Goal: Use online tool/utility: Utilize a website feature to perform a specific function

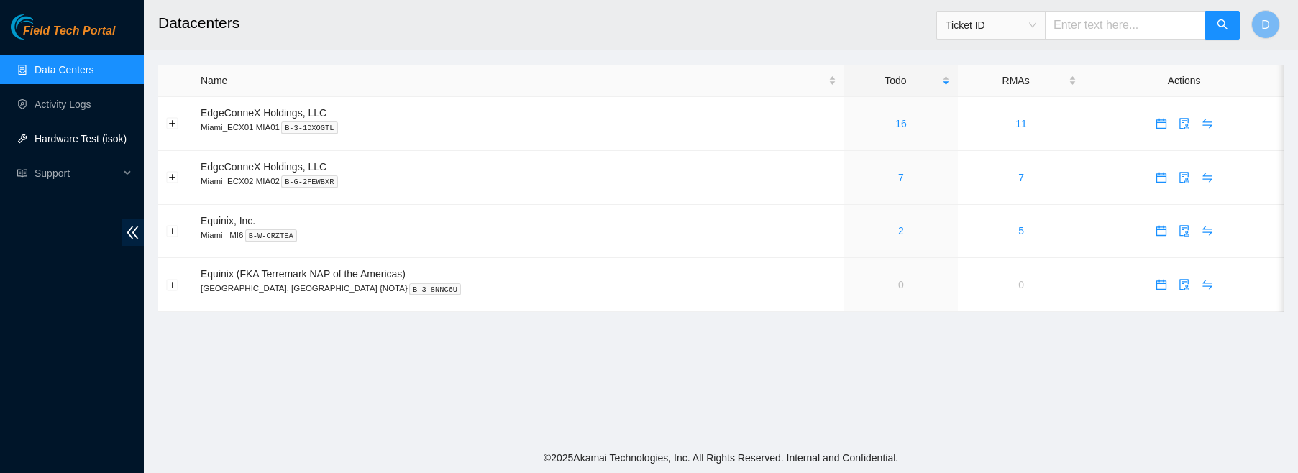
click at [85, 137] on link "Hardware Test (isok)" at bounding box center [81, 139] width 92 height 12
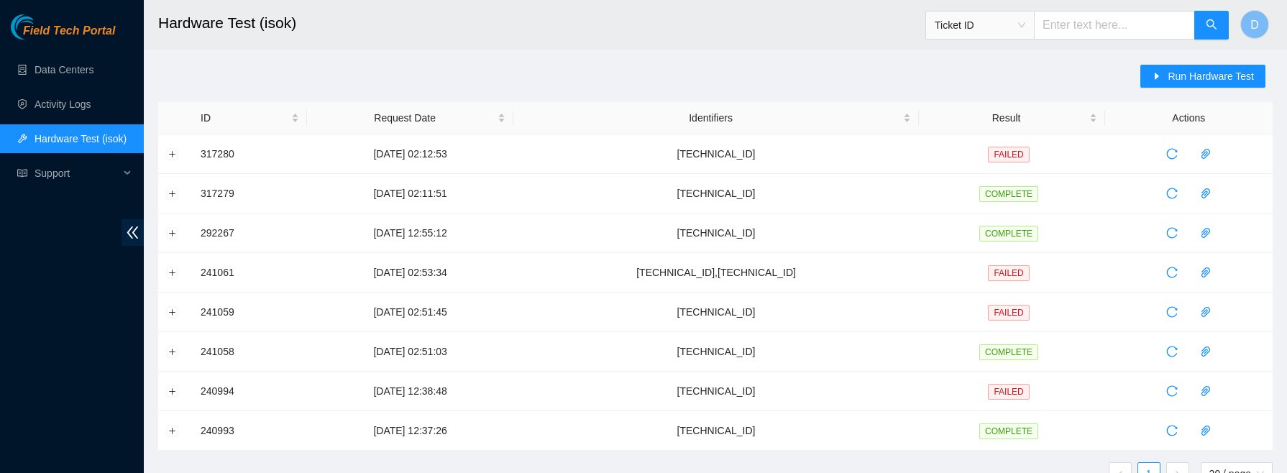
click at [1087, 25] on input "text" at bounding box center [1114, 25] width 161 height 29
click at [1205, 72] on span "Run Hardware Test" at bounding box center [1211, 76] width 86 height 16
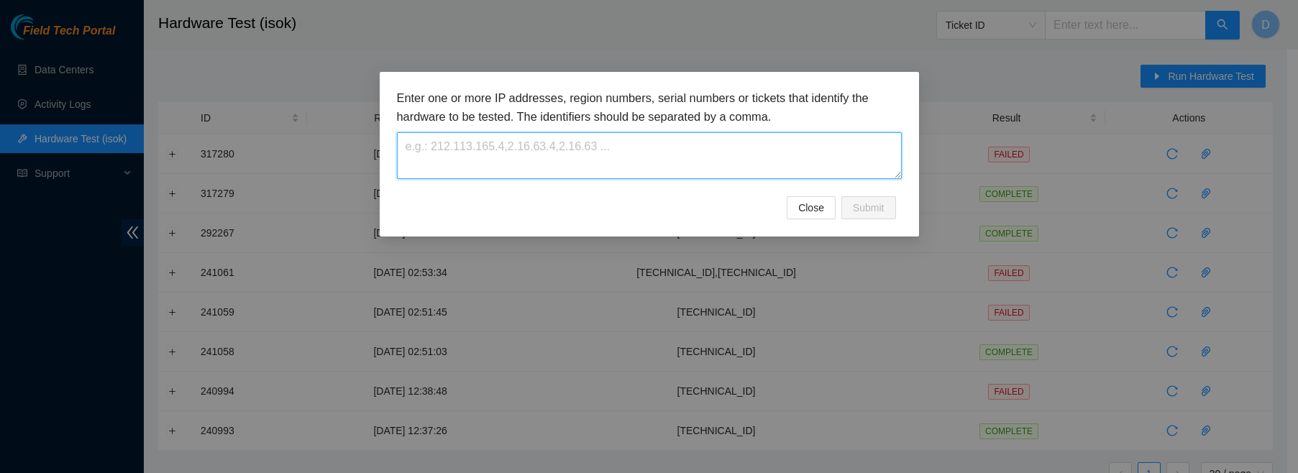
click at [627, 147] on textarea at bounding box center [649, 155] width 505 height 47
paste textarea "[TECHNICAL_ID]"
type textarea "[TECHNICAL_ID]"
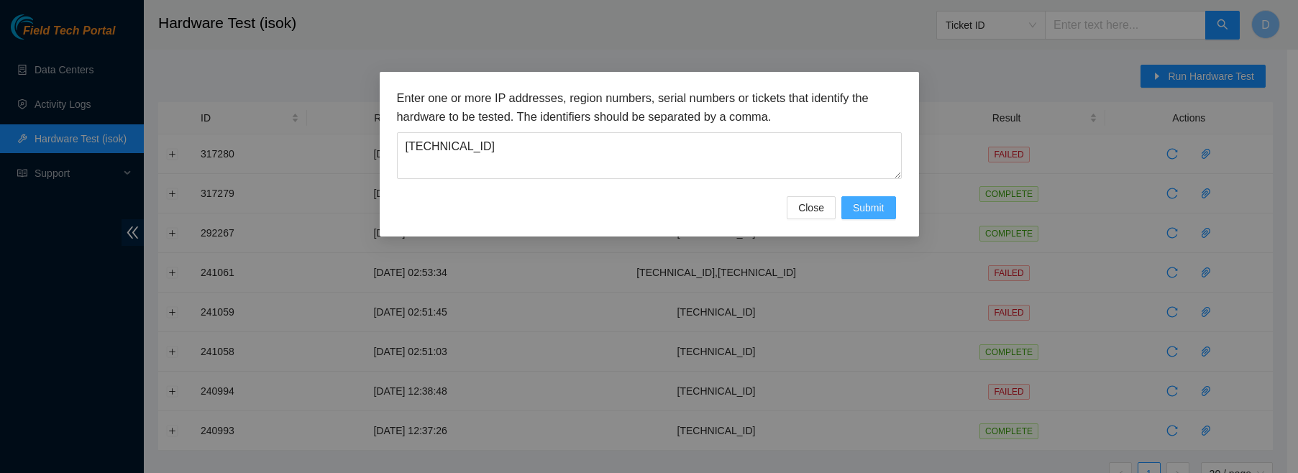
click at [869, 201] on span "Submit" at bounding box center [869, 208] width 32 height 16
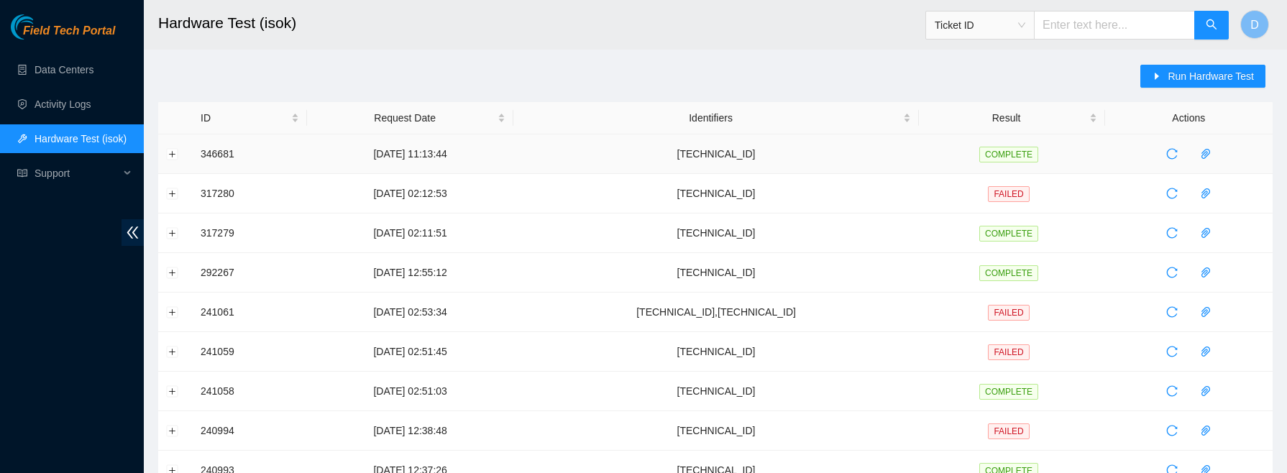
click at [1023, 159] on span "COMPLETE" at bounding box center [1009, 155] width 59 height 16
click at [772, 155] on td "[TECHNICAL_ID]" at bounding box center [716, 154] width 405 height 40
click at [770, 153] on td "[TECHNICAL_ID]" at bounding box center [716, 154] width 405 height 40
click at [797, 153] on td "[TECHNICAL_ID]" at bounding box center [716, 153] width 405 height 40
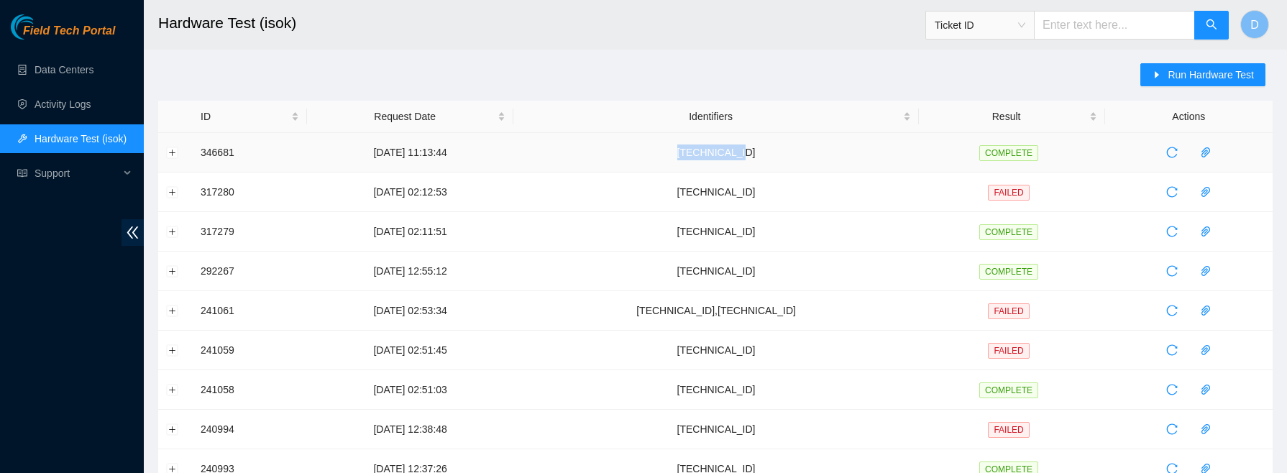
drag, startPoint x: 797, startPoint y: 153, endPoint x: 723, endPoint y: 155, distance: 74.1
click at [723, 155] on td "[TECHNICAL_ID]" at bounding box center [716, 153] width 405 height 40
copy td "[TECHNICAL_ID]"
